Goal: Task Accomplishment & Management: Complete application form

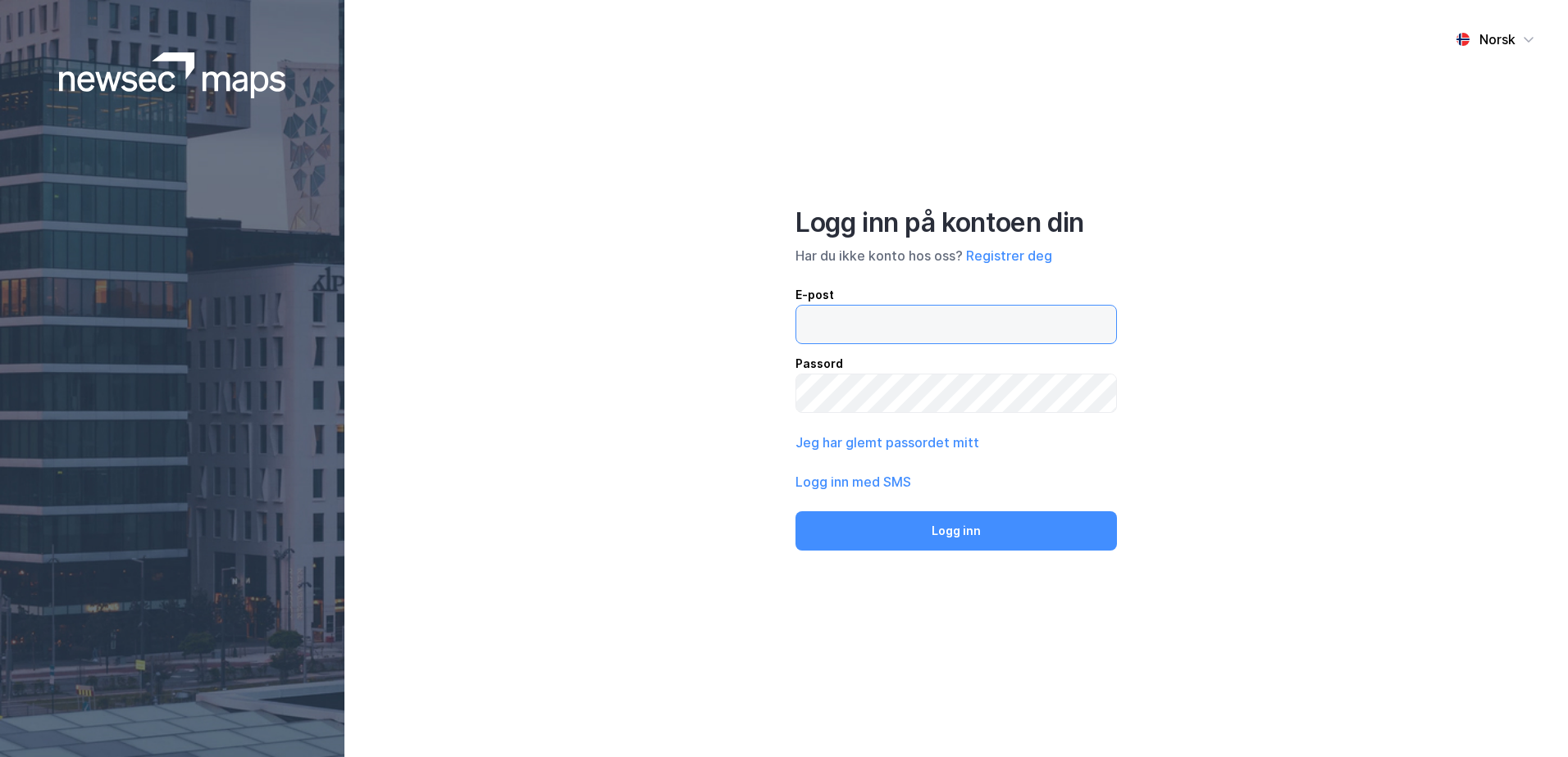
click at [810, 327] on input "email" at bounding box center [957, 324] width 320 height 38
type input "[PERSON_NAME][EMAIL_ADDRESS][DOMAIN_NAME]"
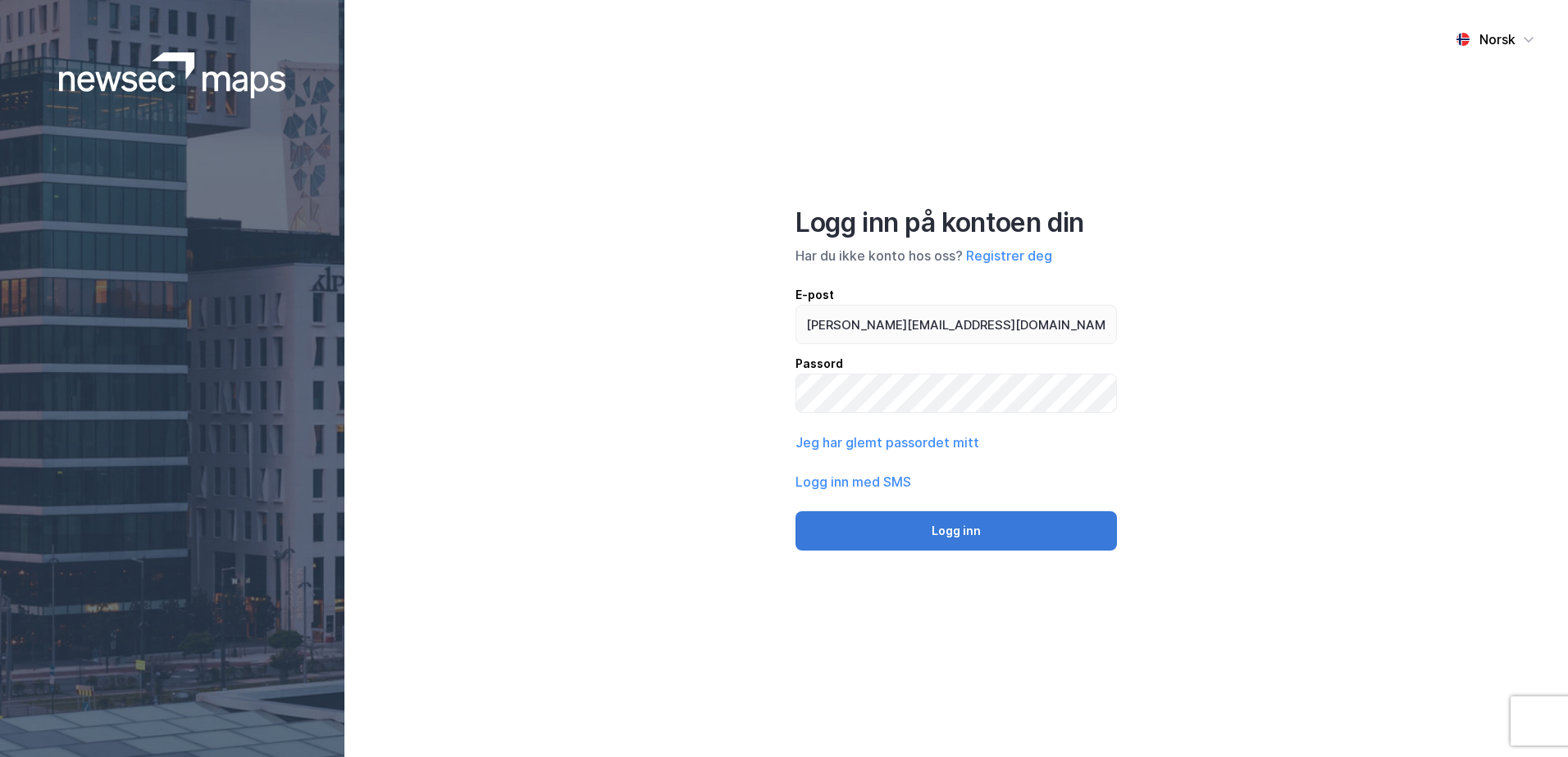
click at [971, 522] on button "Logg inn" at bounding box center [957, 531] width 321 height 39
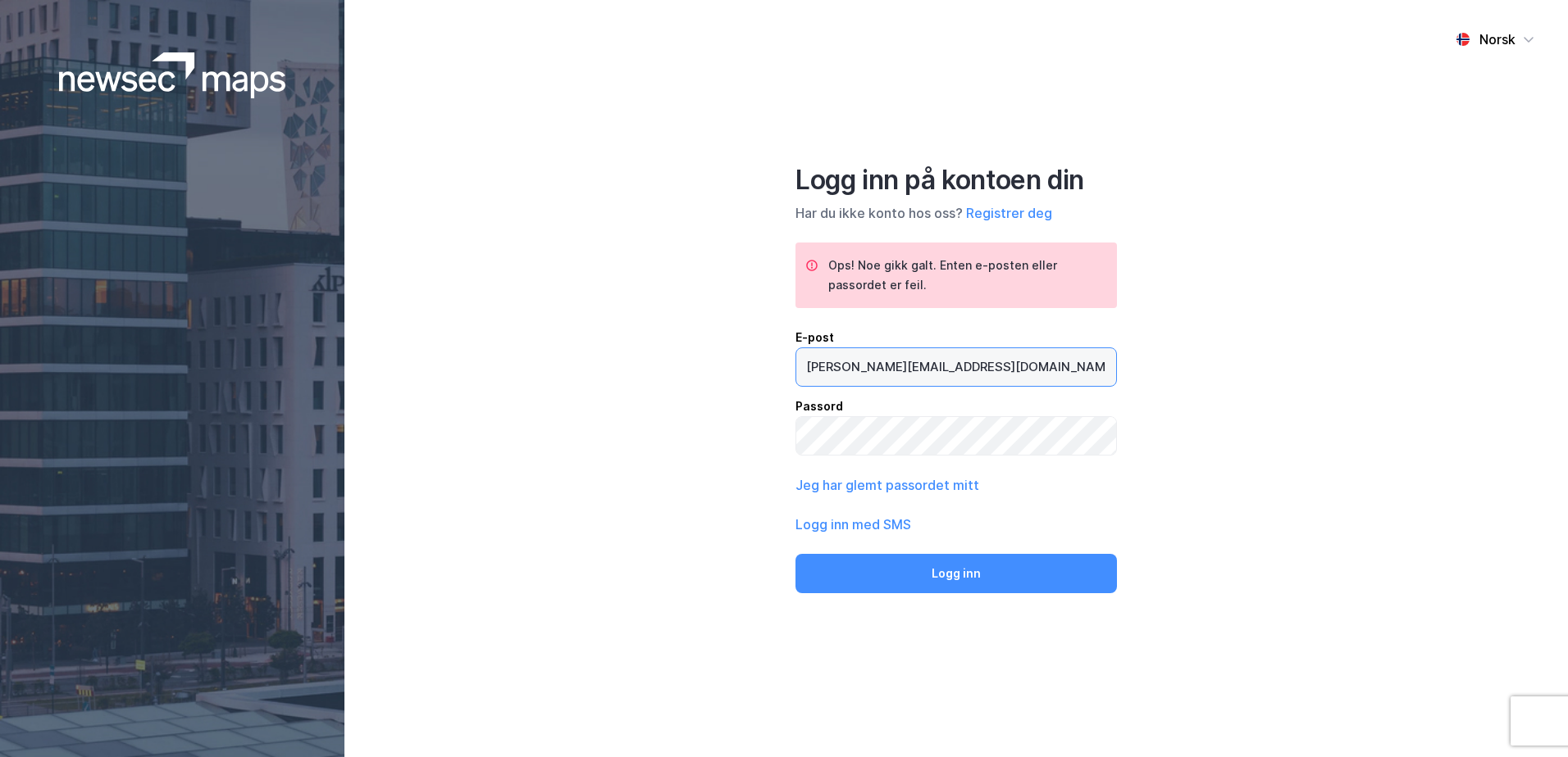
drag, startPoint x: 998, startPoint y: 368, endPoint x: 384, endPoint y: 368, distance: 614.0
click at [386, 368] on div "Norsk Logg inn på kontoen din Har du ikke konto hos oss? Registrer deg Ops! Noe…" at bounding box center [956, 378] width 1224 height 757
drag, startPoint x: 1054, startPoint y: 205, endPoint x: 1046, endPoint y: 215, distance: 12.8
click at [1048, 212] on div "Har du ikke konto hos oss? Registrer deg" at bounding box center [957, 213] width 321 height 20
click at [1046, 215] on button "Registrer deg" at bounding box center [1009, 213] width 86 height 20
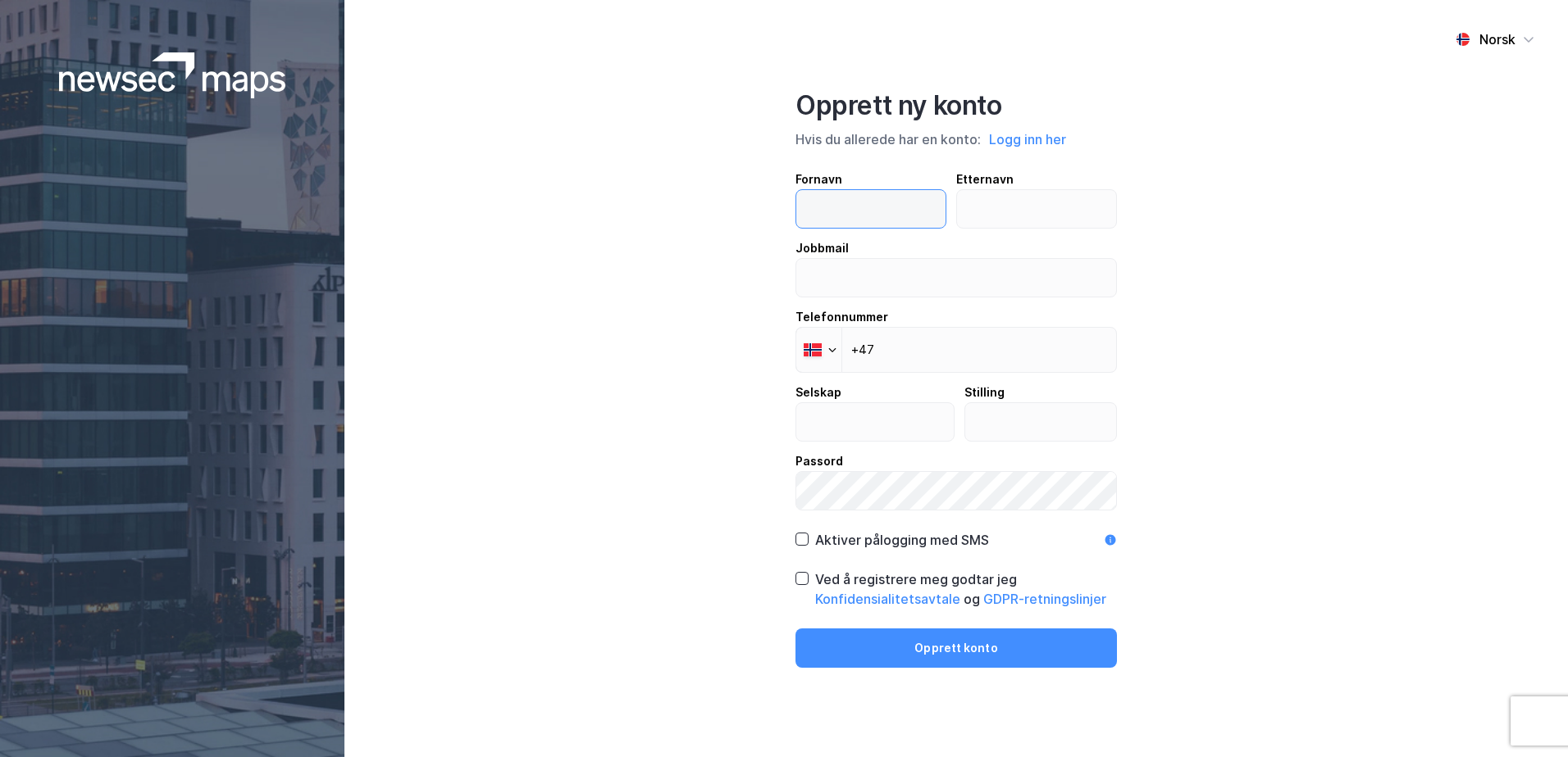
click at [865, 208] on input "text" at bounding box center [871, 209] width 149 height 38
type input "[PERSON_NAME]"
type input "Bjerke"
type input "[PERSON_NAME][EMAIL_ADDRESS][DOMAIN_NAME]"
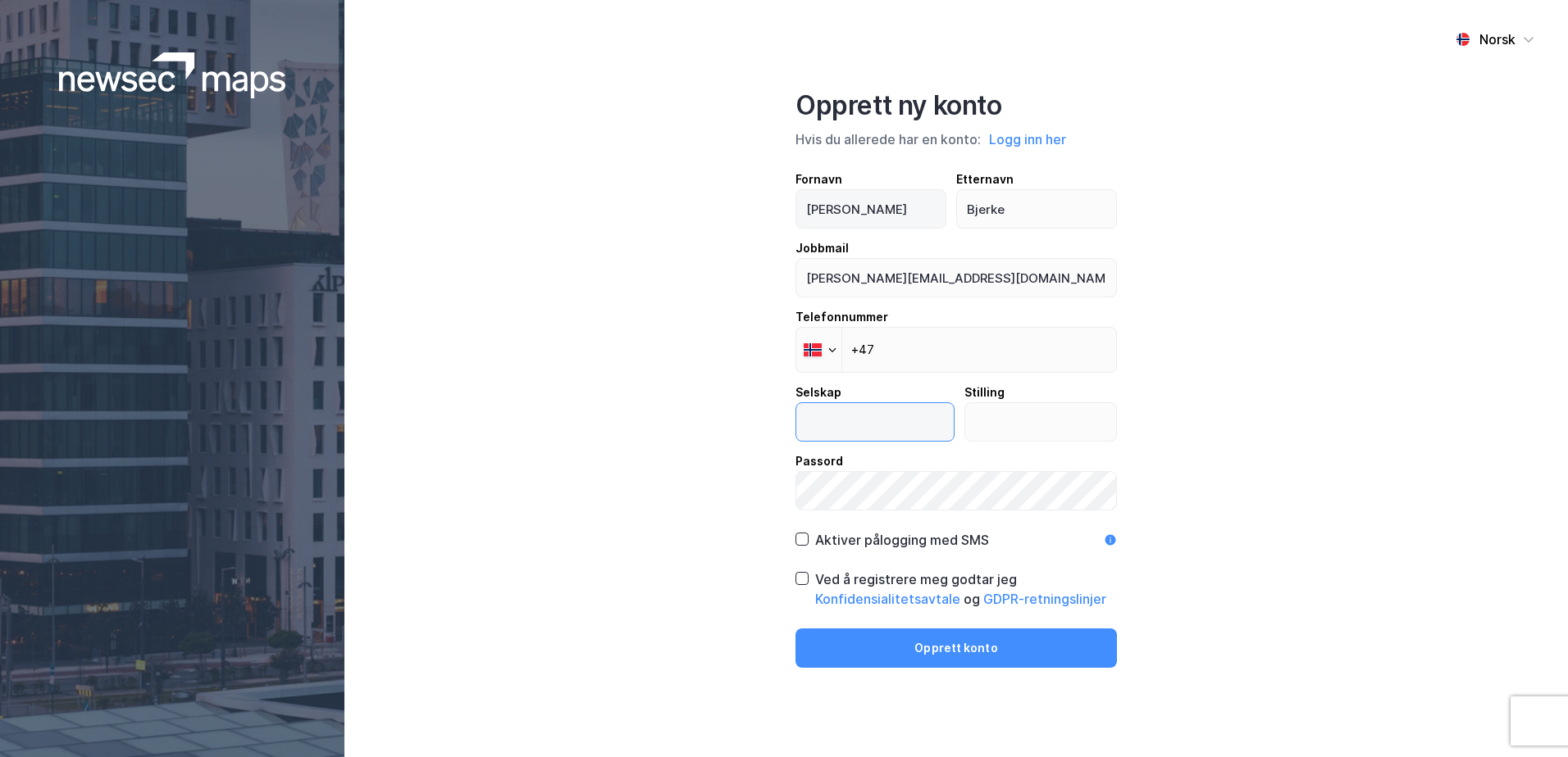
type input "Realnor"
click at [935, 356] on input "+47" at bounding box center [957, 350] width 321 height 46
type input "[PHONE_NUMBER]"
click at [1007, 435] on input "text" at bounding box center [1041, 422] width 152 height 38
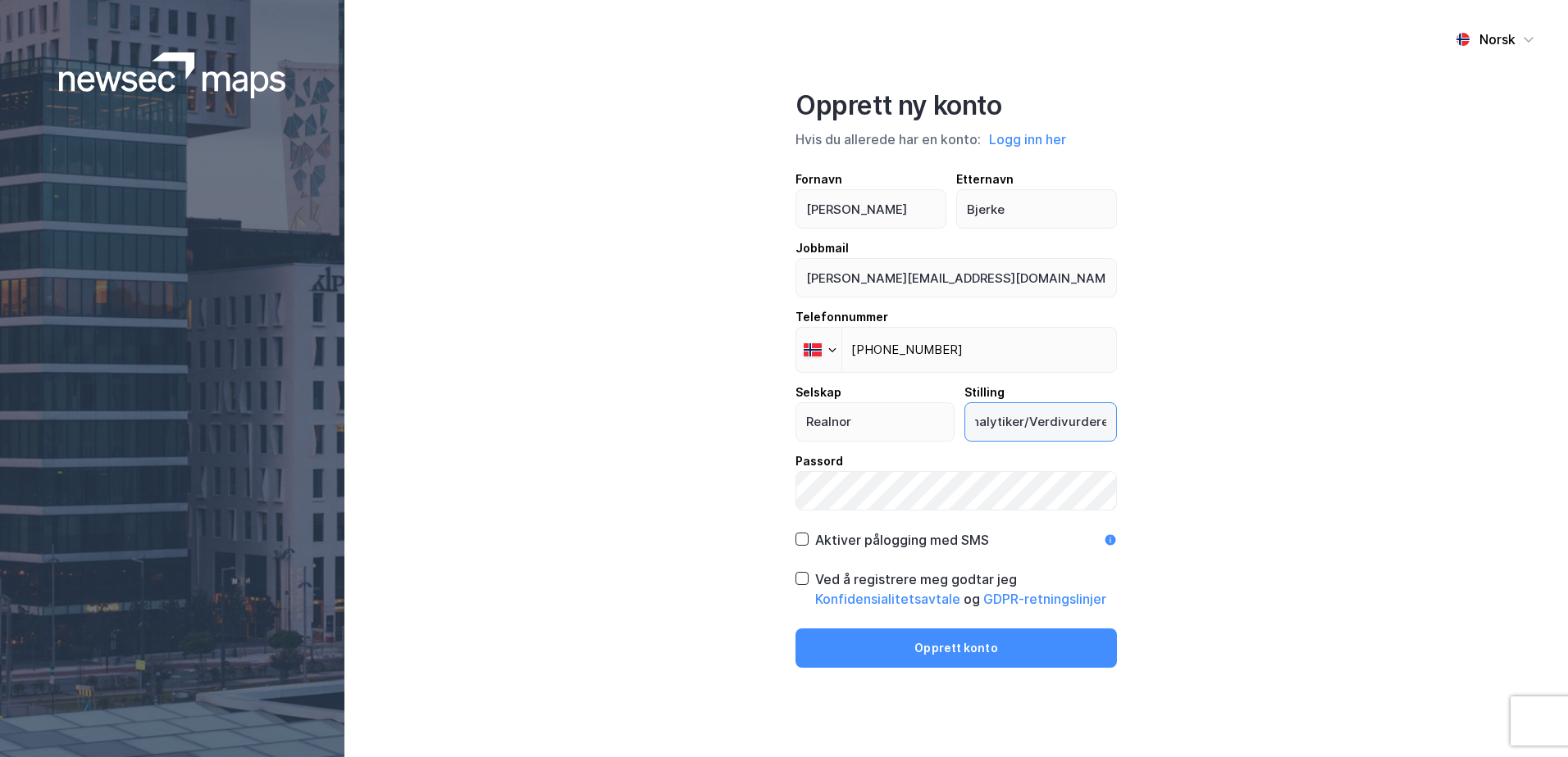
type input "Analytiker/Verdivurderer"
click at [842, 543] on div "Aktiver pålogging med SMS" at bounding box center [901, 540] width 174 height 20
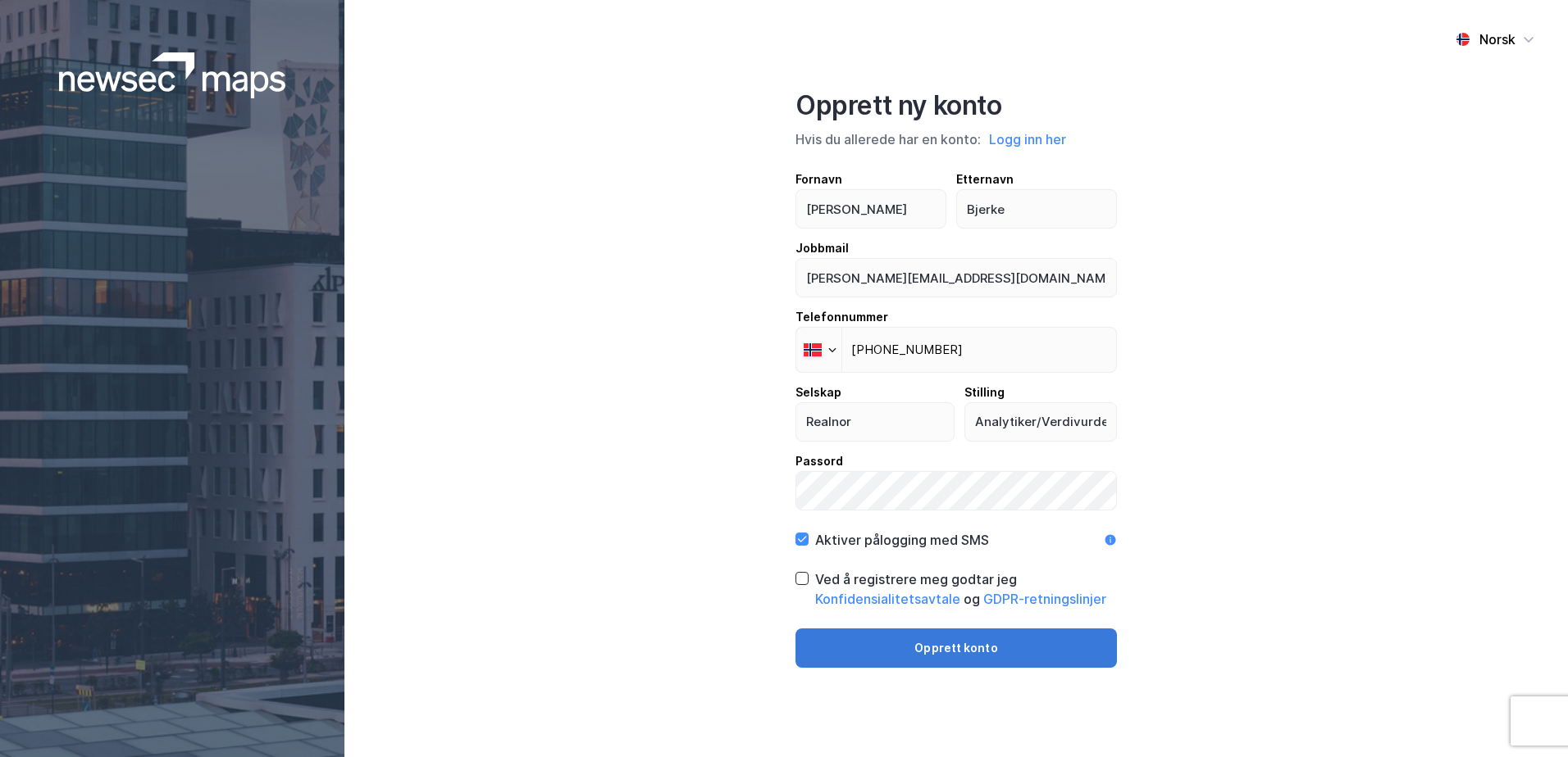
click at [844, 650] on button "Opprett konto" at bounding box center [957, 648] width 321 height 39
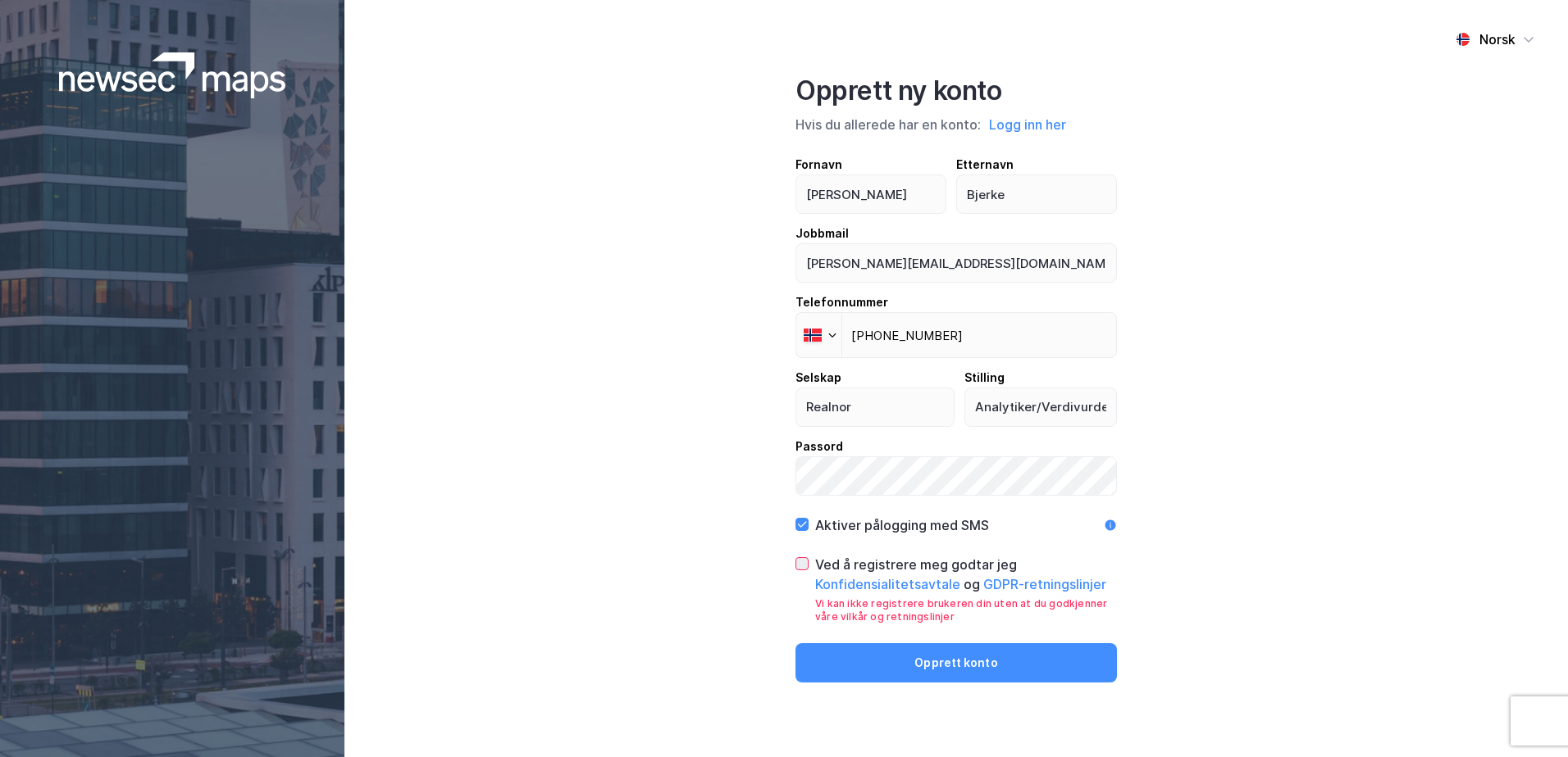
click at [806, 567] on icon at bounding box center [802, 563] width 11 height 11
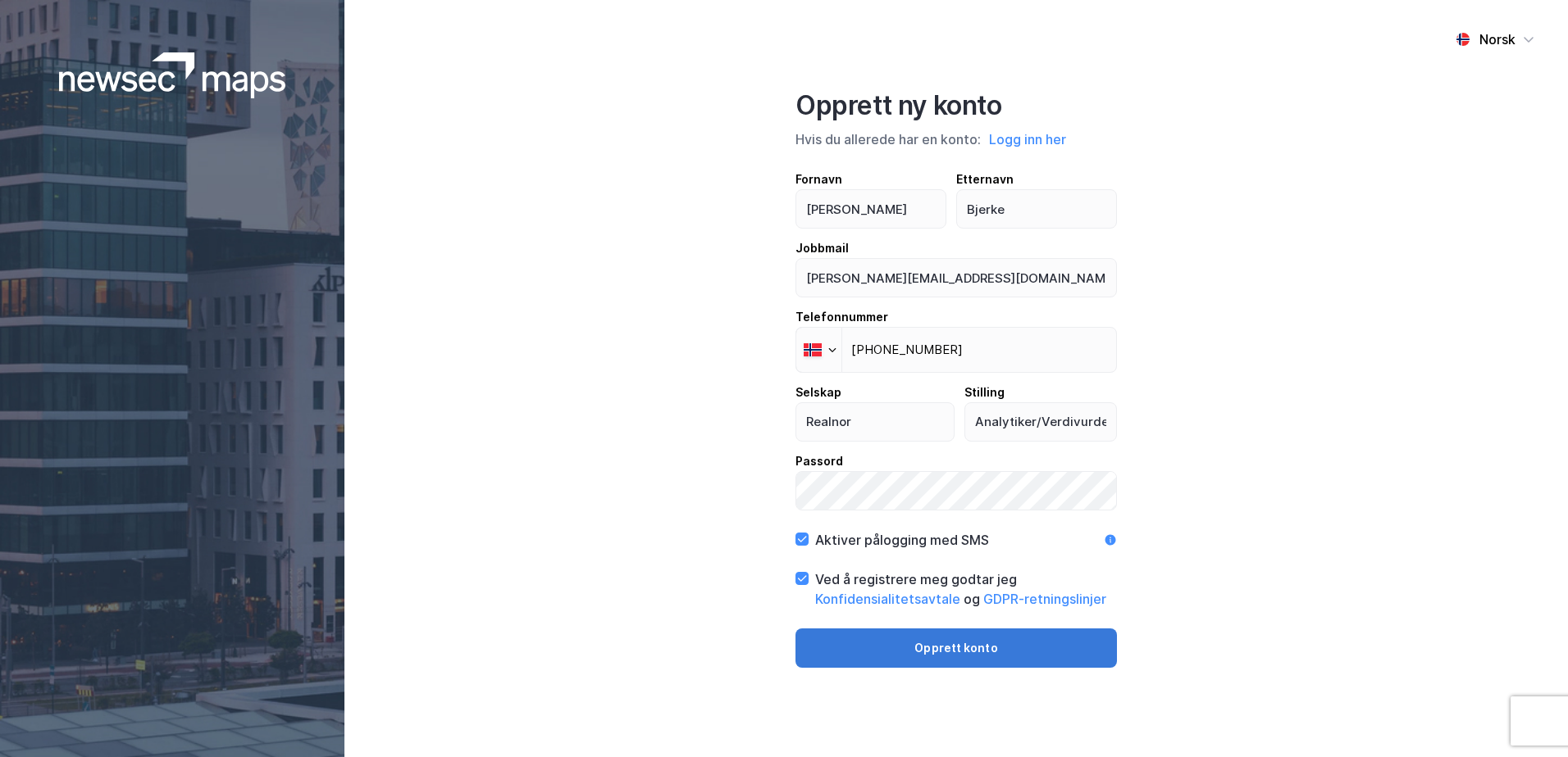
click at [865, 648] on button "Opprett konto" at bounding box center [957, 648] width 321 height 39
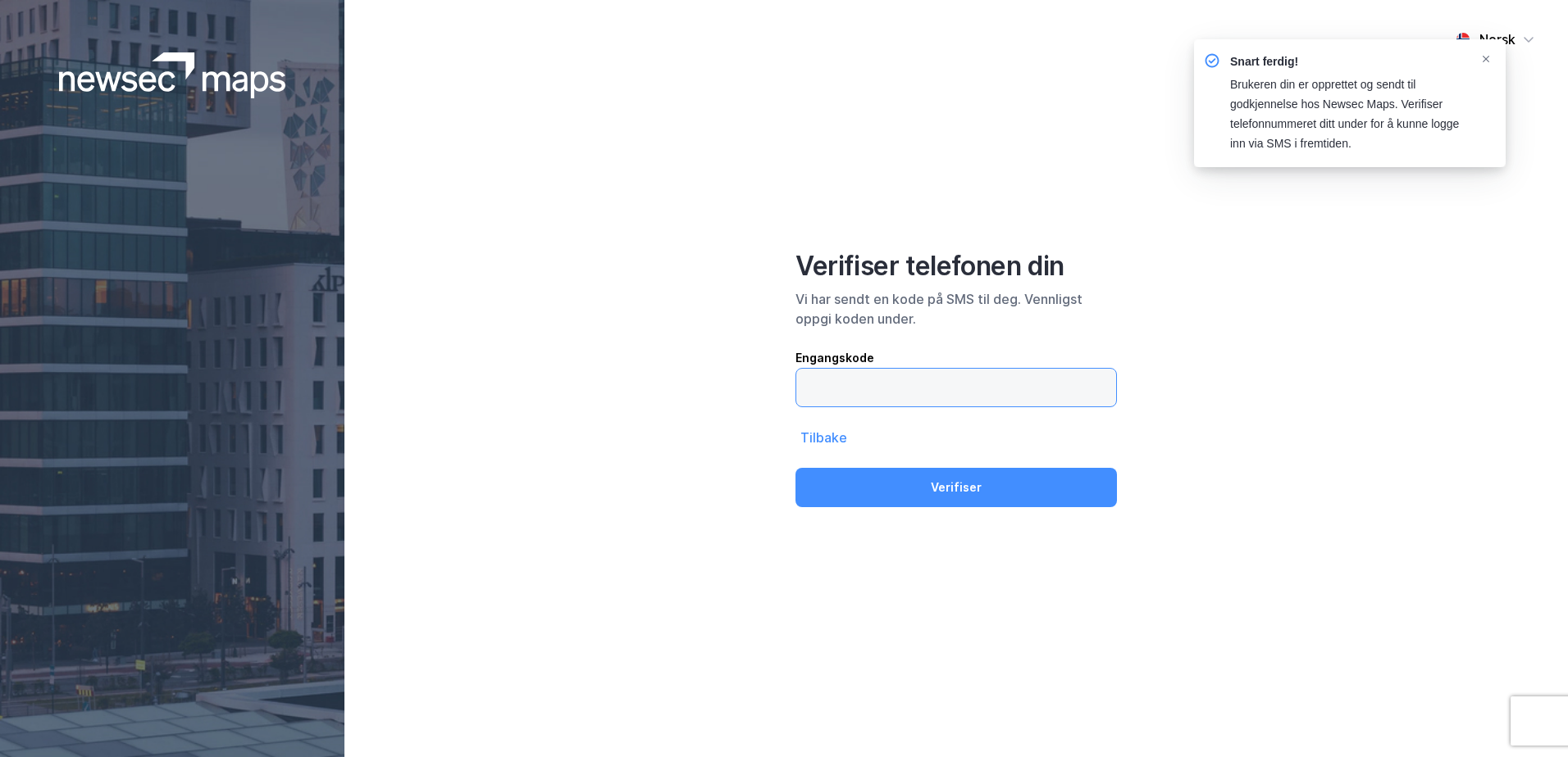
click at [966, 403] on input "text" at bounding box center [957, 387] width 320 height 38
type input "174370"
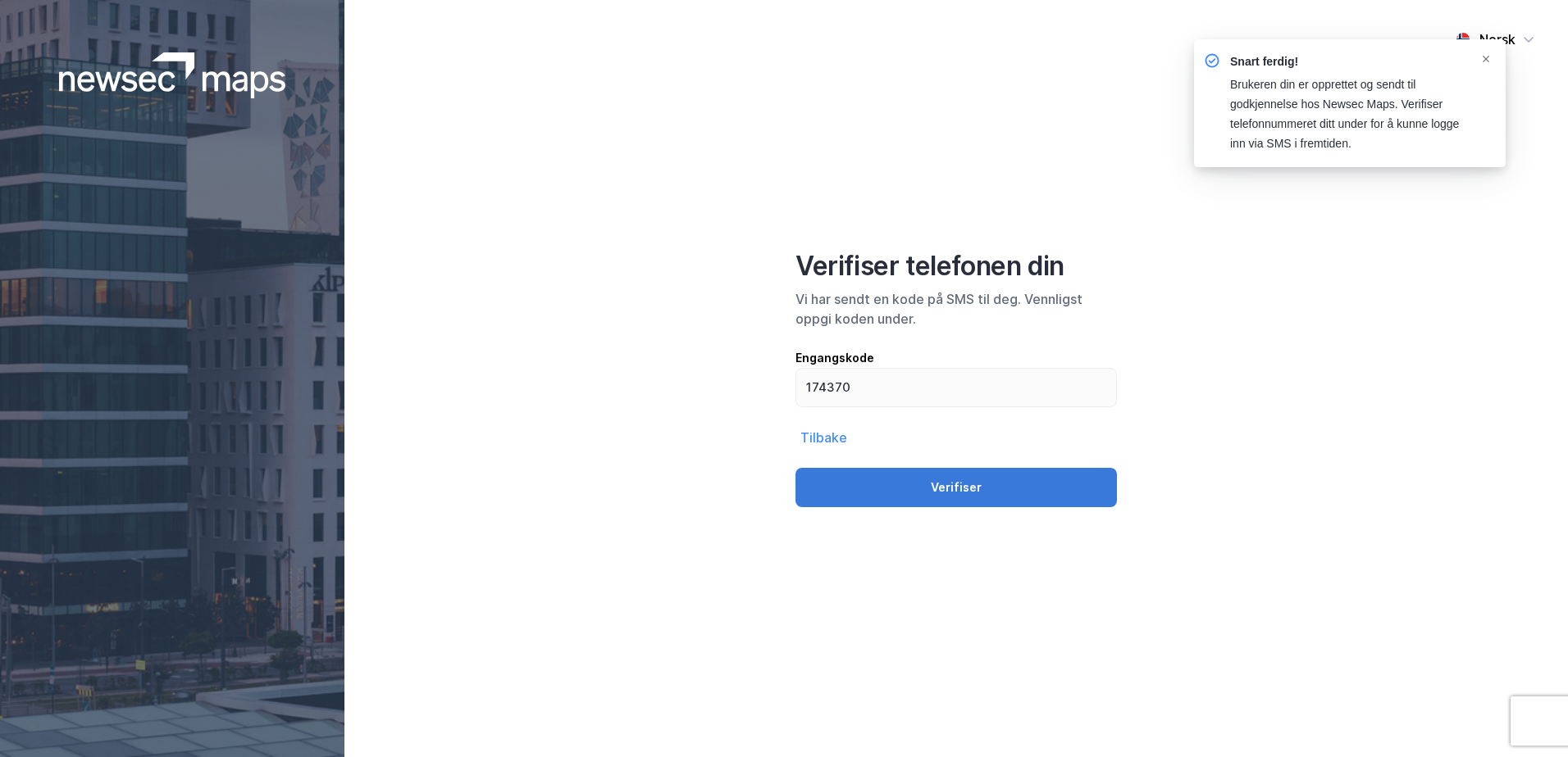
click at [936, 477] on button "Verifiser" at bounding box center [957, 487] width 321 height 39
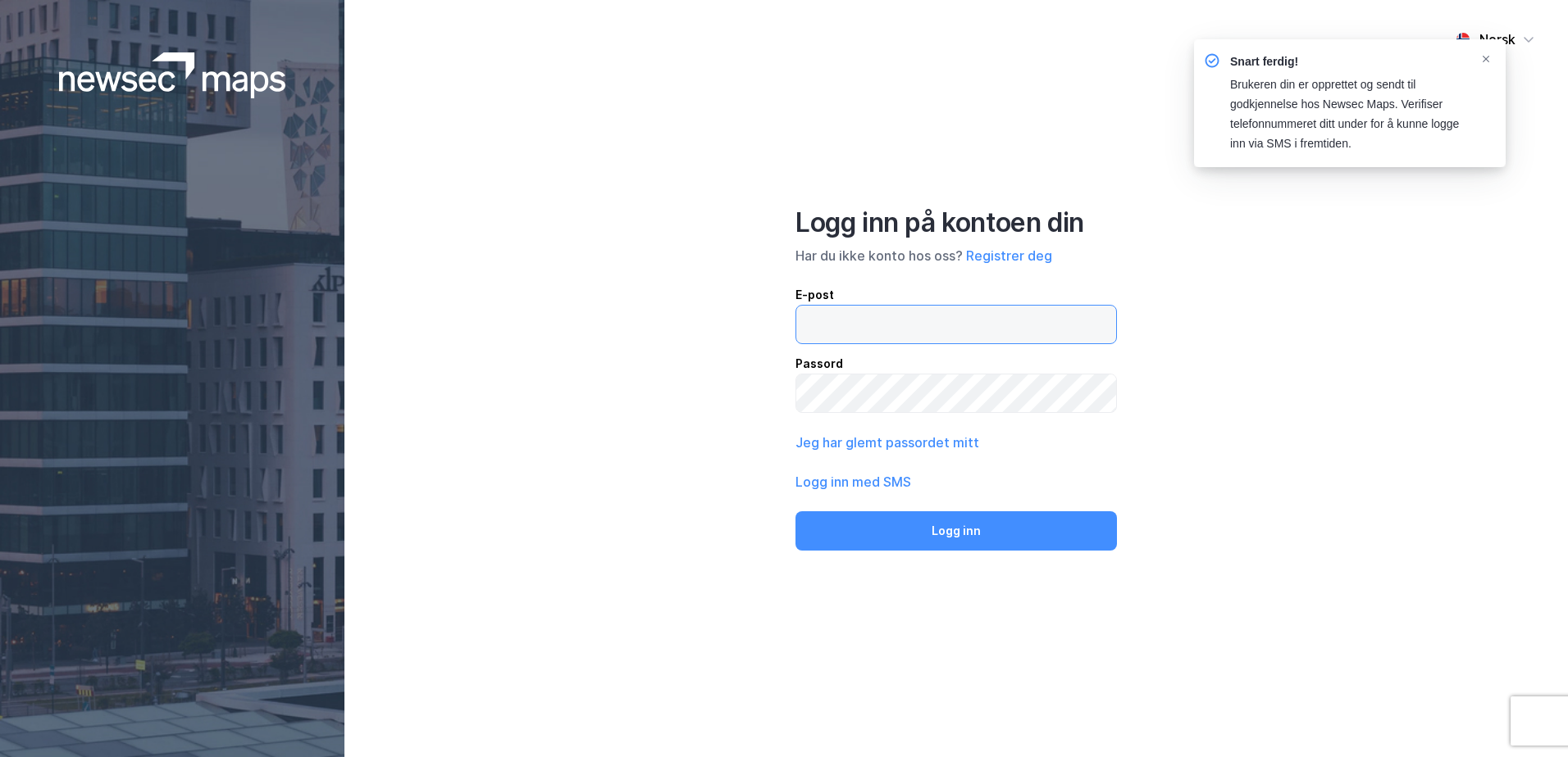
type input "[PERSON_NAME][EMAIL_ADDRESS][DOMAIN_NAME]"
